Goal: Use online tool/utility: Utilize a website feature to perform a specific function

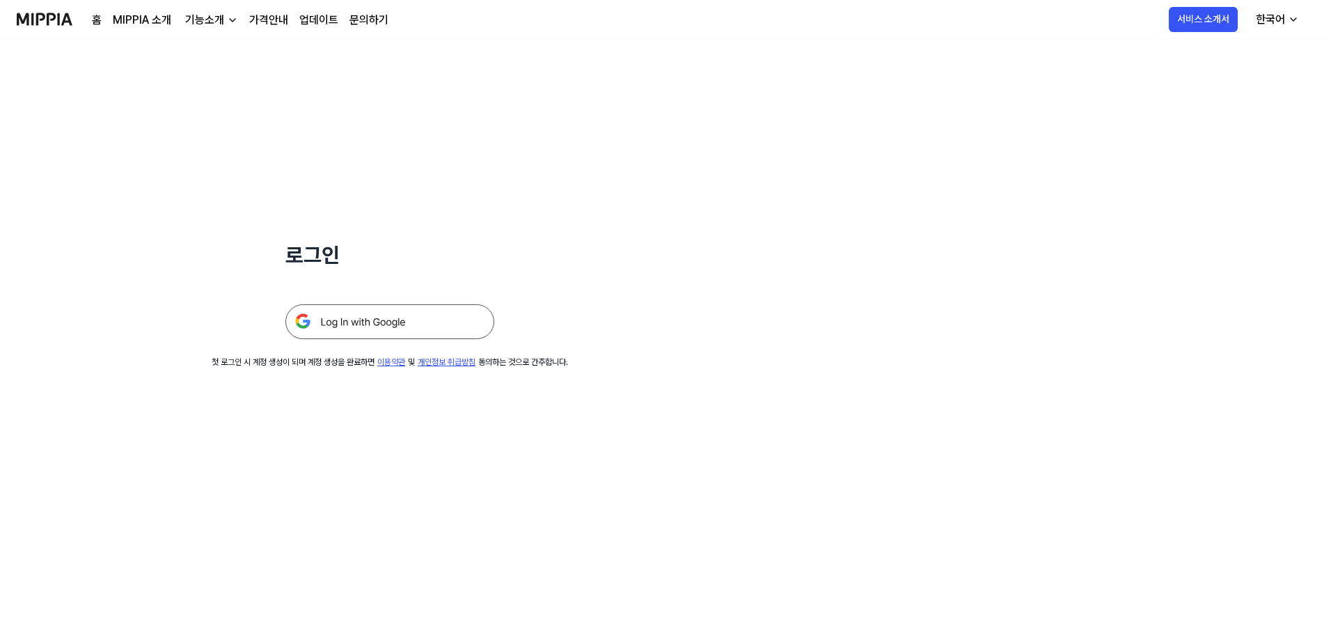
click at [365, 310] on img at bounding box center [389, 321] width 209 height 35
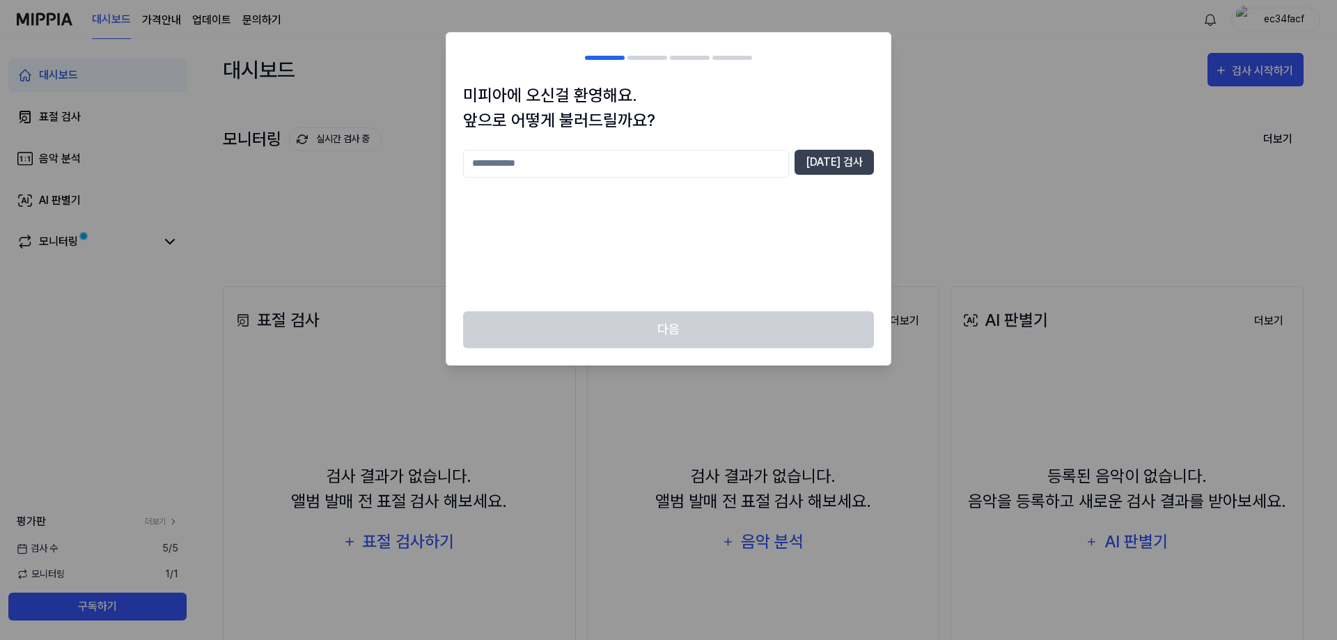
click at [733, 161] on input "text" at bounding box center [626, 164] width 326 height 28
type input "*****"
click at [834, 171] on button "[DATE] 검사" at bounding box center [833, 162] width 79 height 25
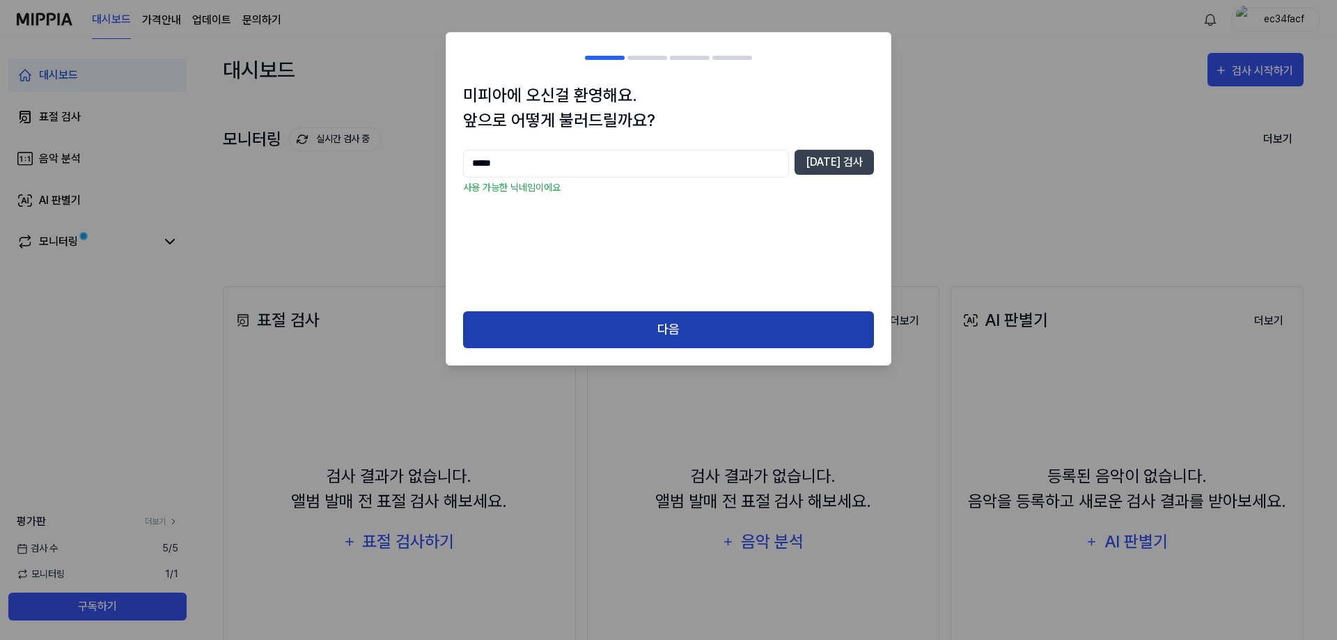
click at [606, 328] on button "다음" at bounding box center [668, 329] width 411 height 37
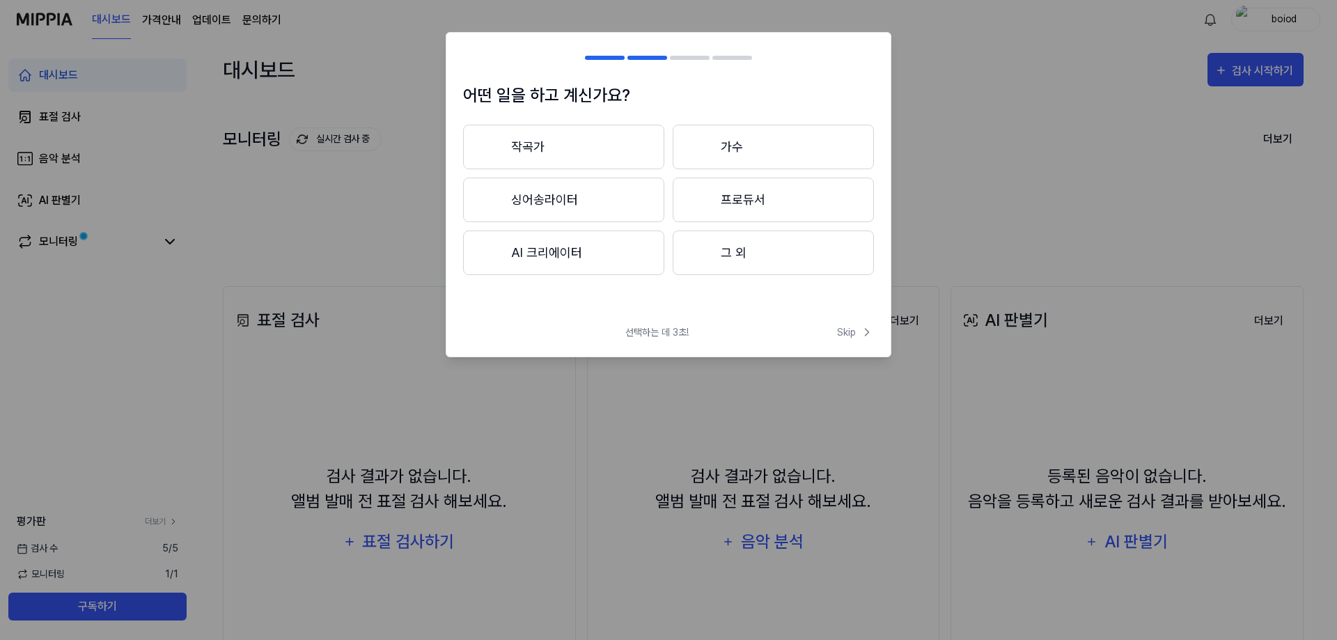
click at [546, 258] on button "AI 크리에이터" at bounding box center [563, 252] width 201 height 45
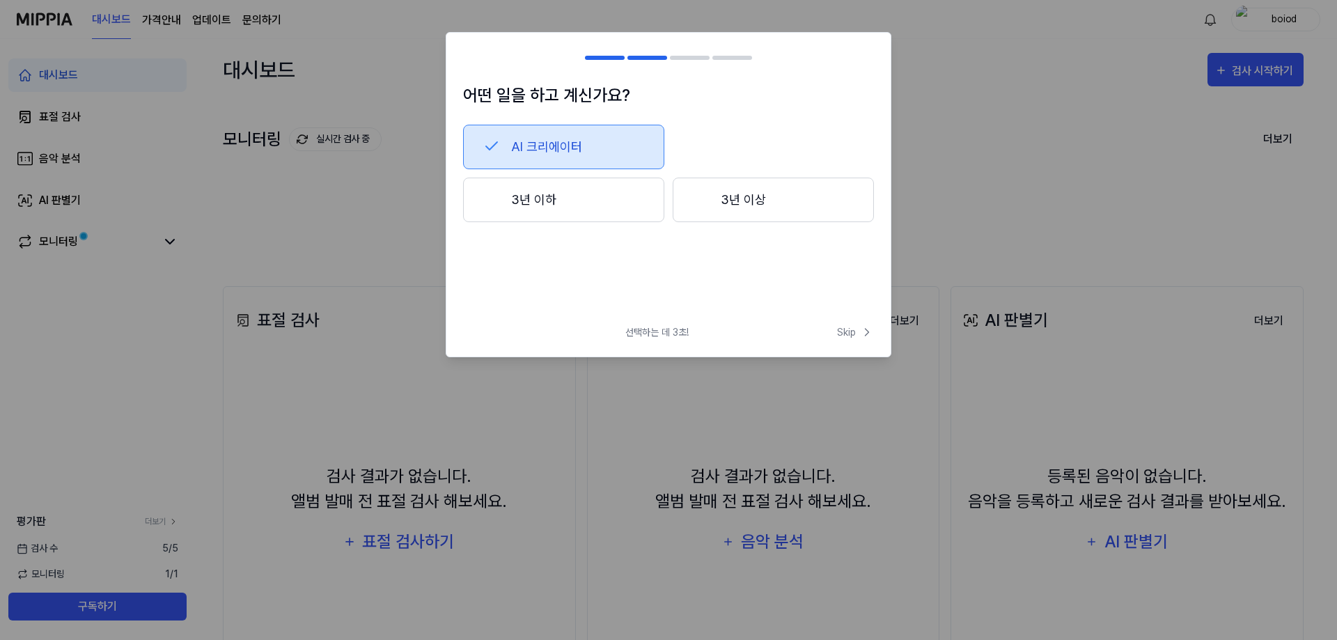
click at [558, 214] on button "3년 이하" at bounding box center [563, 200] width 201 height 45
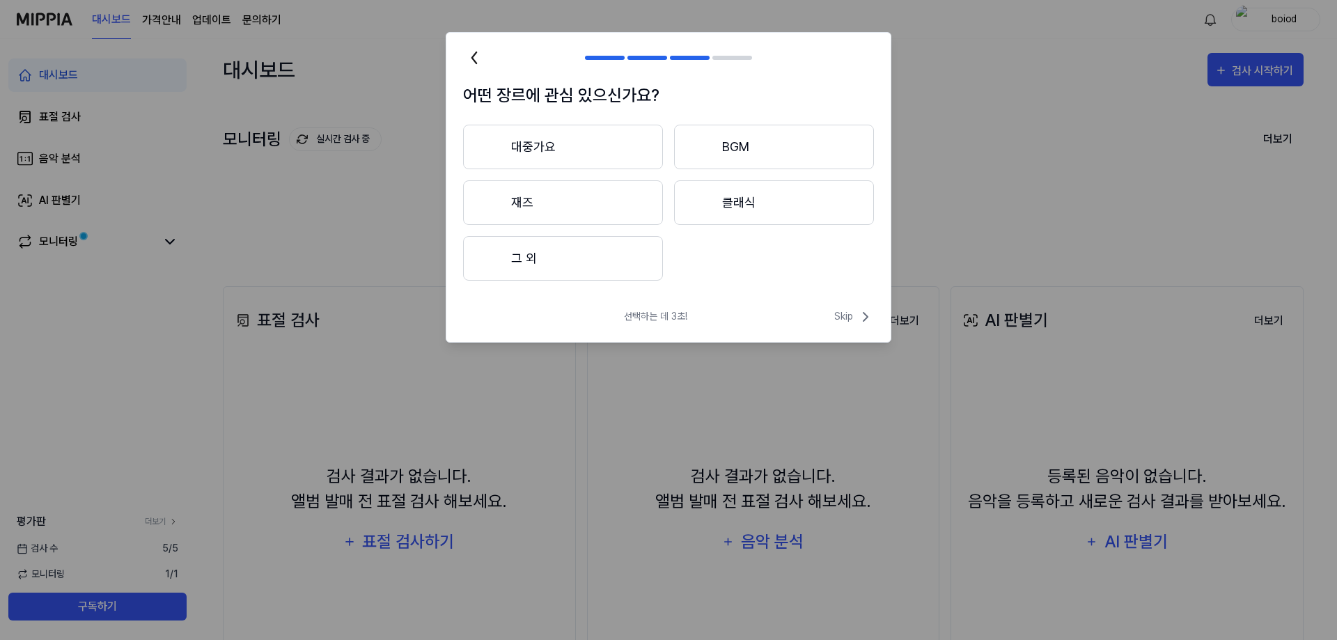
click at [553, 142] on button "대중가요" at bounding box center [563, 147] width 200 height 45
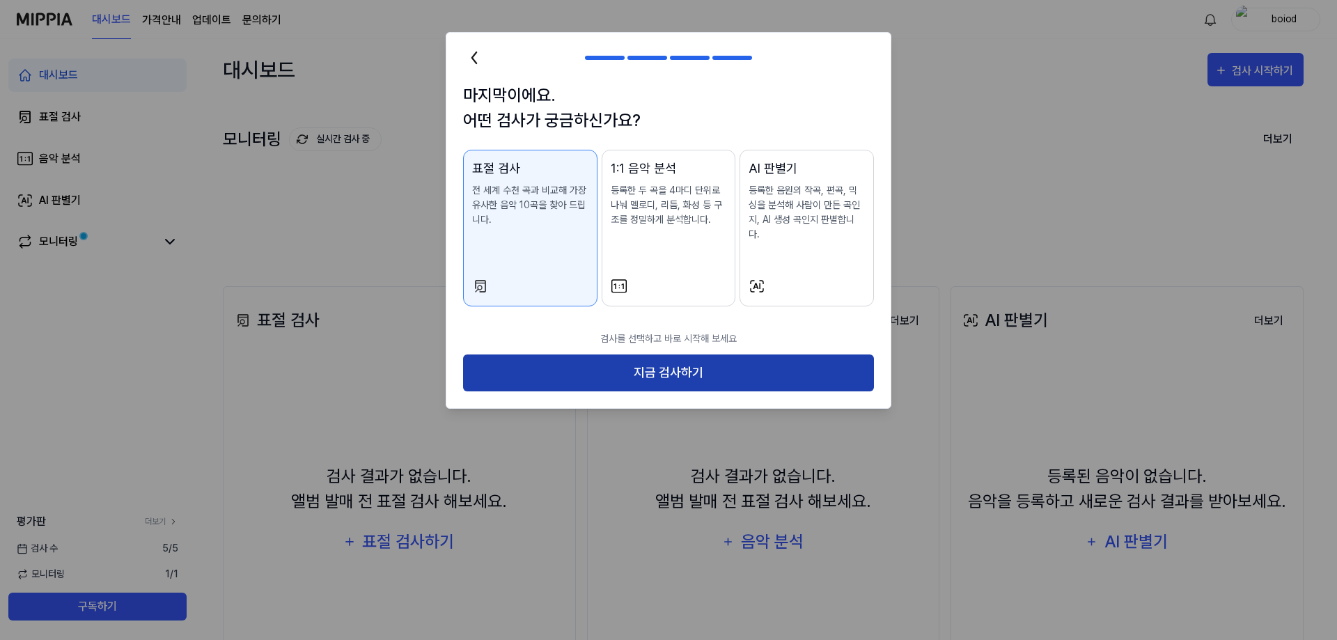
click at [608, 354] on button "지금 검사하기" at bounding box center [668, 372] width 411 height 37
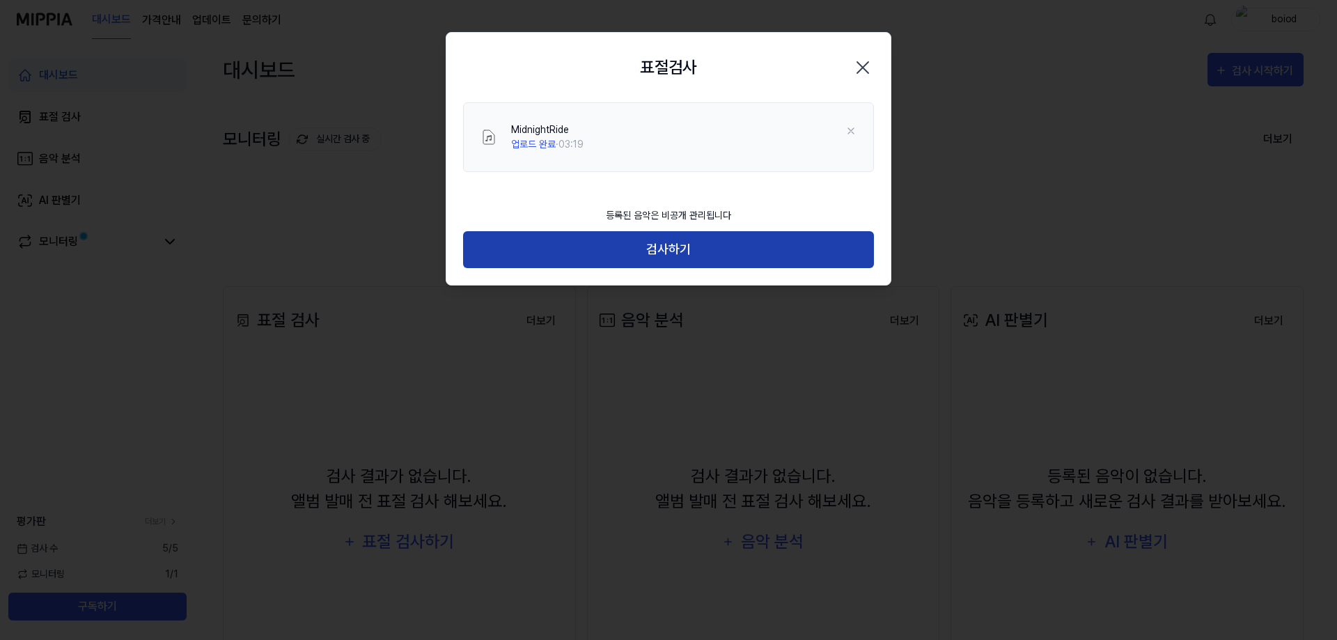
click at [540, 245] on button "검사하기" at bounding box center [668, 249] width 411 height 37
